Goal: Book appointment/travel/reservation

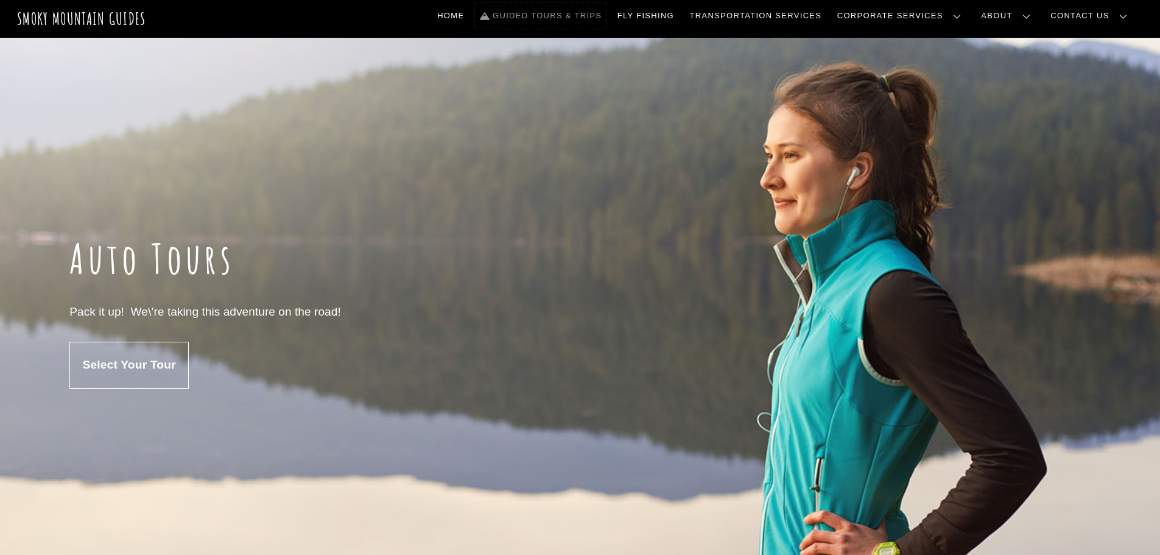
click at [585, 19] on link "Guided Tours & Trips" at bounding box center [540, 16] width 131 height 26
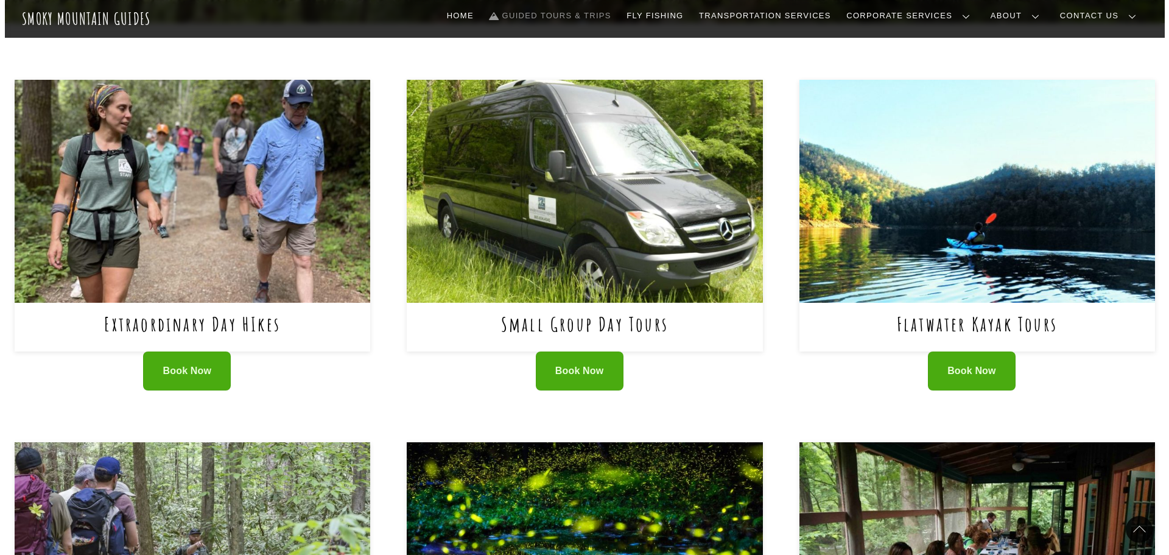
scroll to position [487, 0]
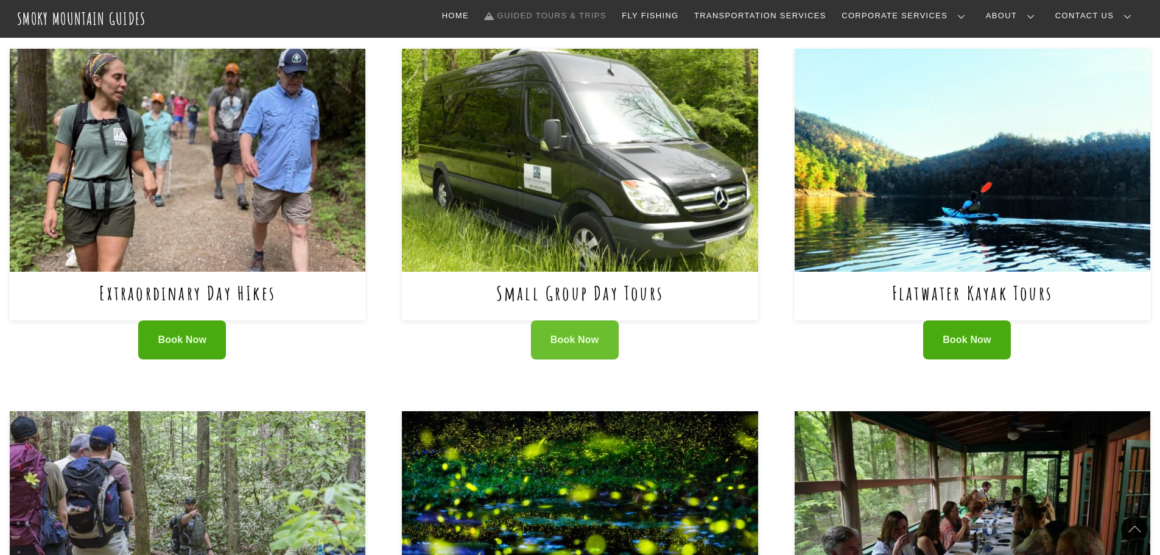
click at [574, 334] on span "Book Now" at bounding box center [574, 340] width 49 height 13
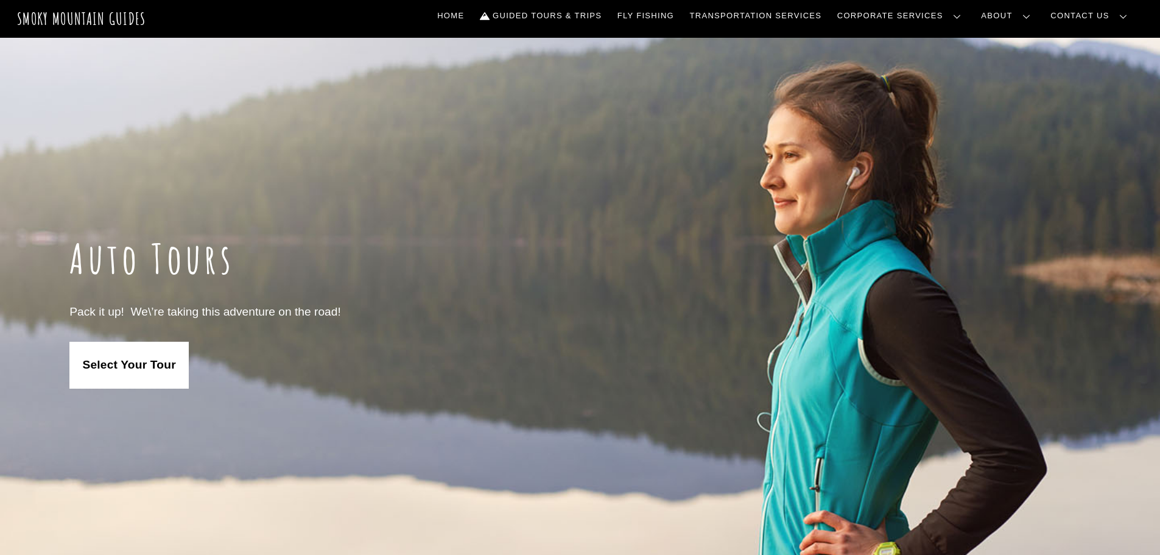
click at [119, 376] on link "Select Your Tour" at bounding box center [128, 364] width 119 height 47
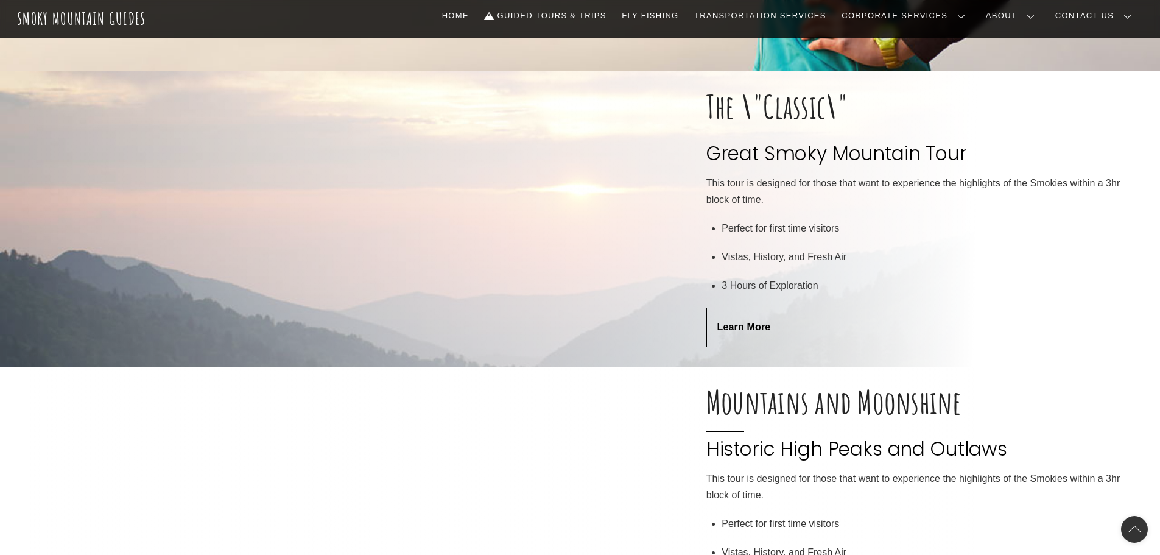
scroll to position [551, 0]
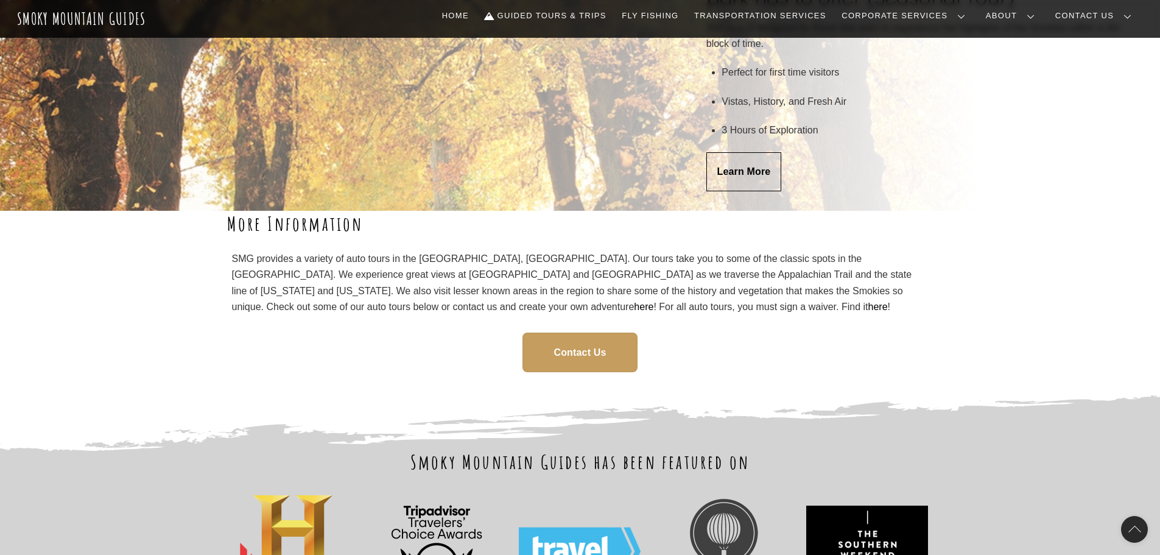
scroll to position [2681, 0]
